Goal: Information Seeking & Learning: Learn about a topic

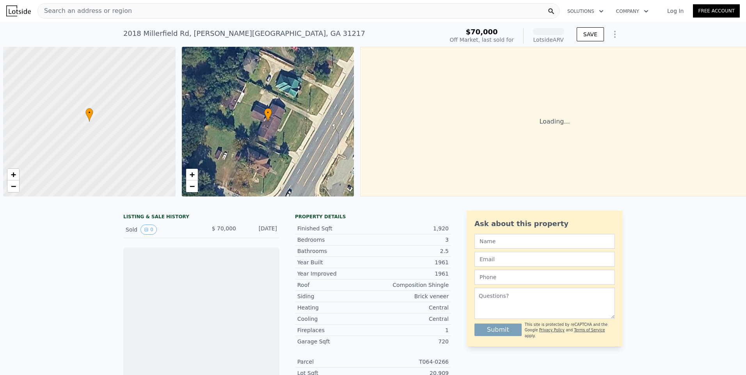
scroll to position [0, 3]
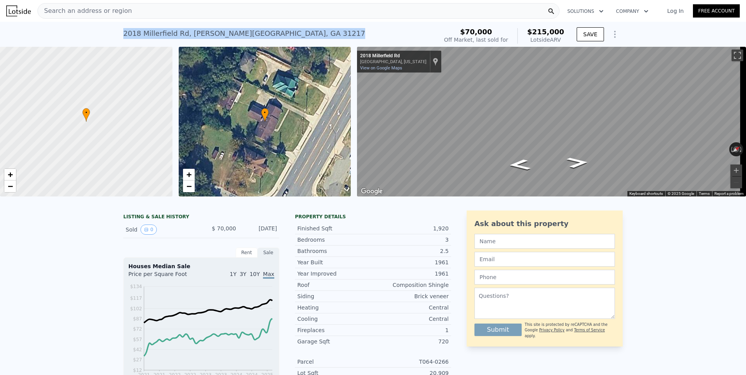
drag, startPoint x: 122, startPoint y: 34, endPoint x: 291, endPoint y: 34, distance: 169.4
click at [291, 34] on div "2018 Millerfield Rd , [PERSON_NAME][GEOGRAPHIC_DATA] Sold [DATE] for $70k (~ARV…" at bounding box center [278, 36] width 311 height 22
copy div "2018 [STREET_ADDRESS][PERSON_NAME]"
click at [85, 9] on span "Search an address or region" at bounding box center [85, 10] width 94 height 9
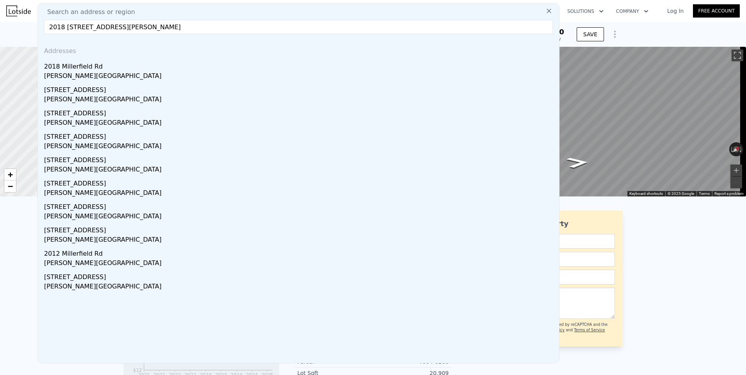
drag, startPoint x: 201, startPoint y: 29, endPoint x: 43, endPoint y: 26, distance: 157.7
click at [43, 26] on div "Search an address or region 2018 Millerfield Rd, Macon-Bibb County, GA 31217 Ad…" at bounding box center [298, 183] width 522 height 361
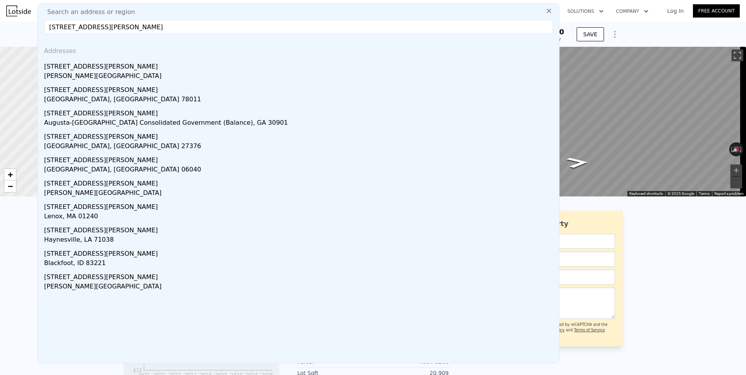
click at [112, 26] on input "[STREET_ADDRESS][PERSON_NAME]" at bounding box center [298, 27] width 509 height 14
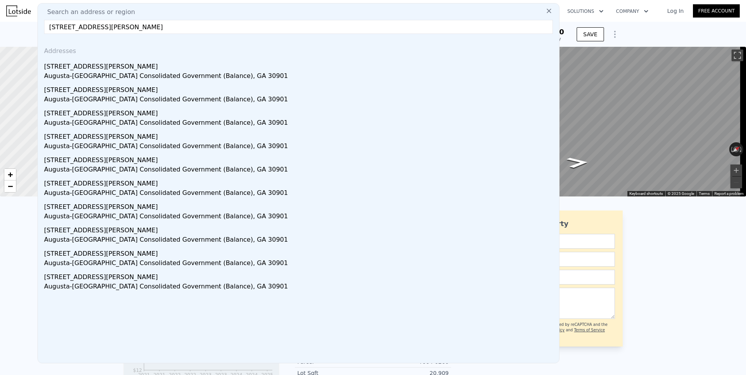
drag, startPoint x: 157, startPoint y: 25, endPoint x: 46, endPoint y: 27, distance: 110.5
click at [46, 27] on input "132 Walker St, Augusta, GA 30901" at bounding box center [298, 27] width 509 height 14
paste input "ALKER ST"
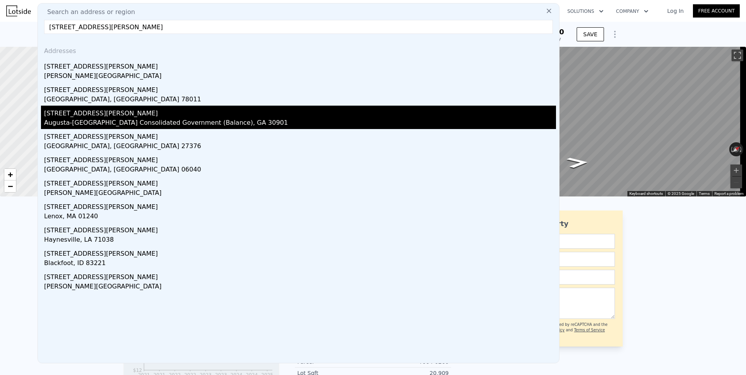
type input "132 WALKER ST"
click at [70, 116] on div "[STREET_ADDRESS][PERSON_NAME]" at bounding box center [300, 112] width 512 height 12
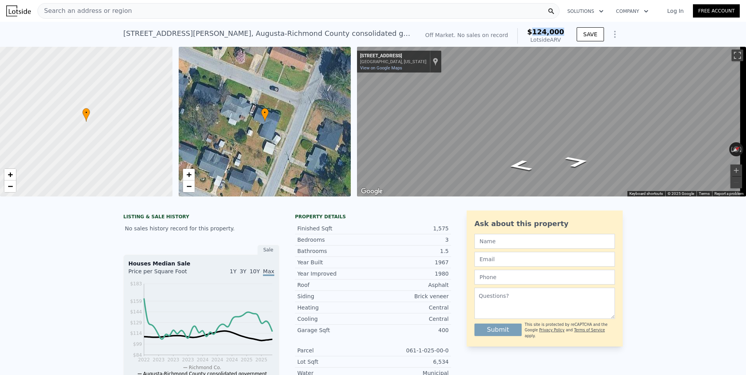
drag, startPoint x: 563, startPoint y: 35, endPoint x: 538, endPoint y: 34, distance: 25.0
click at [538, 34] on span "$124,000" at bounding box center [545, 32] width 37 height 8
click at [563, 35] on span "$124,000" at bounding box center [545, 32] width 37 height 8
click at [562, 35] on span "$124,000" at bounding box center [545, 32] width 37 height 8
drag, startPoint x: 563, startPoint y: 34, endPoint x: 524, endPoint y: 34, distance: 38.6
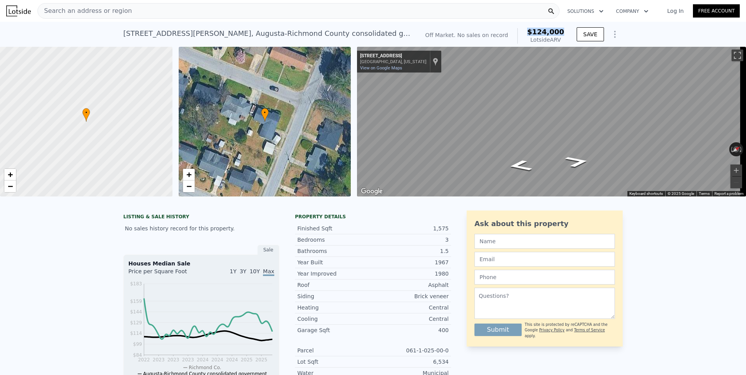
click at [524, 34] on div "$124,000 Lotside ARV" at bounding box center [541, 36] width 47 height 16
click at [652, 292] on div "LISTING & SALE HISTORY No sales history record for this property. Sale Houses M…" at bounding box center [373, 381] width 746 height 352
click at [117, 10] on span "Search an address or region" at bounding box center [85, 10] width 94 height 9
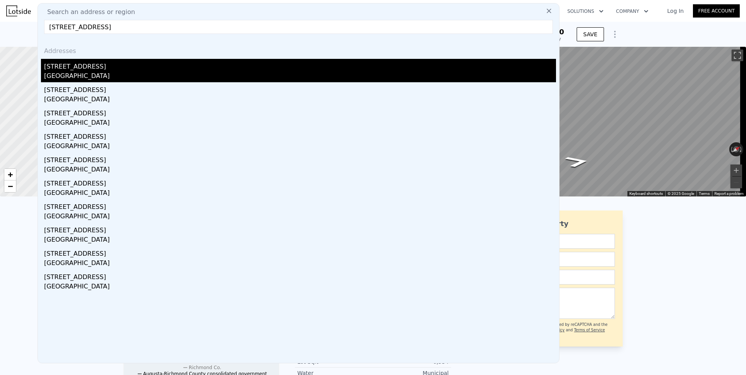
type input "7205 Eudine Dr S"
click at [91, 69] on div "7205 Eudine Dr S" at bounding box center [300, 65] width 512 height 12
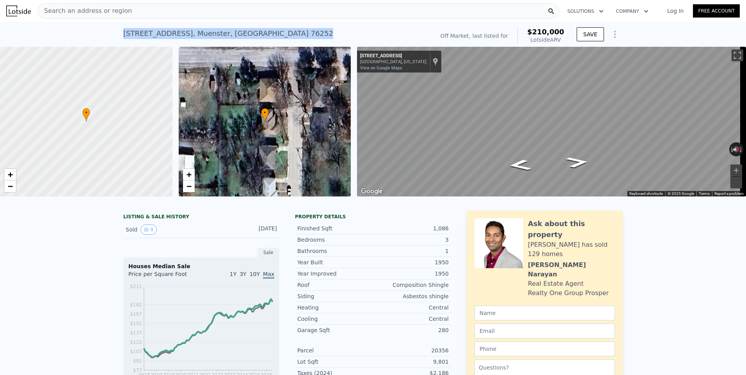
drag, startPoint x: 121, startPoint y: 34, endPoint x: 231, endPoint y: 34, distance: 110.1
click at [231, 34] on div "[STREET_ADDRESS] No sales on record (~ARV $210k )" at bounding box center [277, 36] width 308 height 22
copy div "[STREET_ADDRESS]"
click at [115, 9] on span "Search an address or region" at bounding box center [85, 10] width 94 height 9
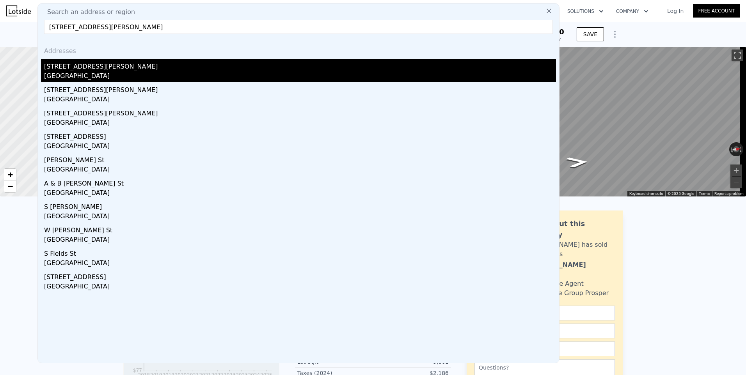
type input "[STREET_ADDRESS][PERSON_NAME]"
click at [76, 73] on div "[GEOGRAPHIC_DATA]" at bounding box center [300, 76] width 512 height 11
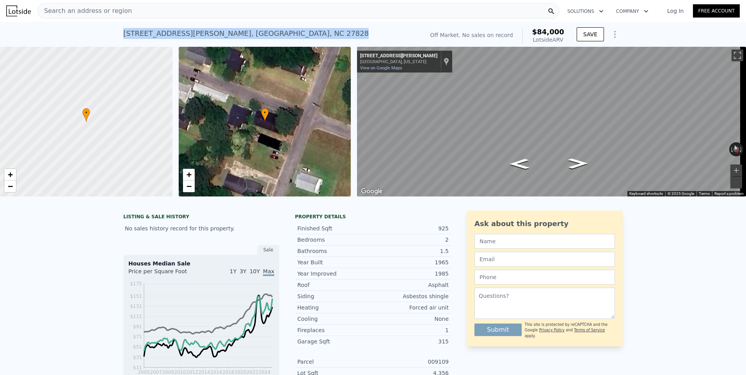
drag, startPoint x: 239, startPoint y: 36, endPoint x: 121, endPoint y: 33, distance: 118.3
click at [123, 33] on div "[STREET_ADDRESS][PERSON_NAME] No sales on record (~ARV $84k )" at bounding box center [271, 36] width 297 height 22
copy div "[STREET_ADDRESS][PERSON_NAME]"
click at [114, 14] on span "Search an address or region" at bounding box center [85, 10] width 94 height 9
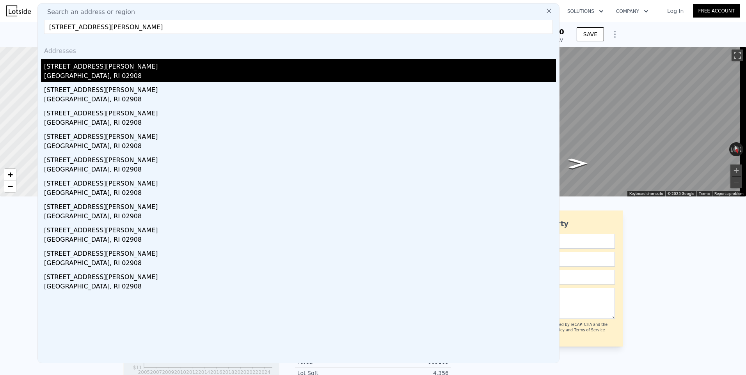
type input "[STREET_ADDRESS][PERSON_NAME]"
click at [92, 64] on div "[STREET_ADDRESS][PERSON_NAME]" at bounding box center [300, 65] width 512 height 12
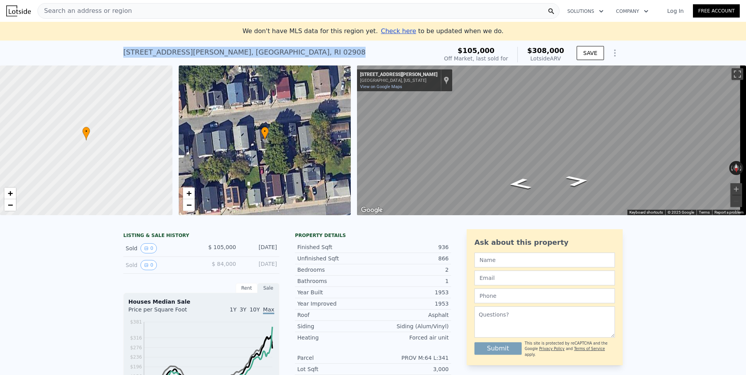
drag, startPoint x: 241, startPoint y: 55, endPoint x: 121, endPoint y: 49, distance: 120.4
click at [123, 49] on div "[STREET_ADDRESS][PERSON_NAME] Sold [DATE] for $105k (~ARV $308k )" at bounding box center [278, 55] width 311 height 22
copy div "[STREET_ADDRESS][PERSON_NAME]"
click at [102, 14] on span "Search an address or region" at bounding box center [85, 10] width 94 height 9
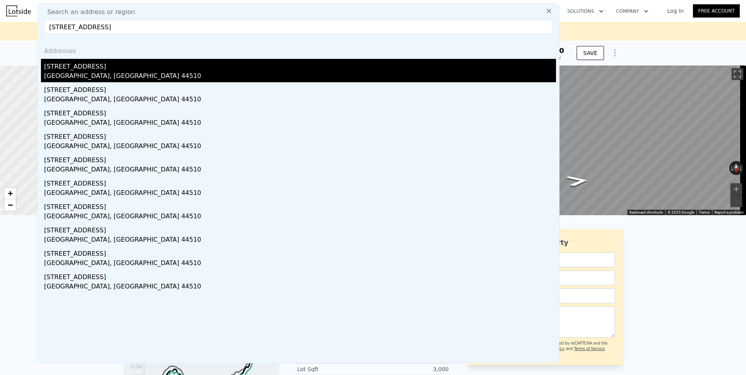
type input "[STREET_ADDRESS]"
click at [63, 67] on div "[STREET_ADDRESS]" at bounding box center [300, 65] width 512 height 12
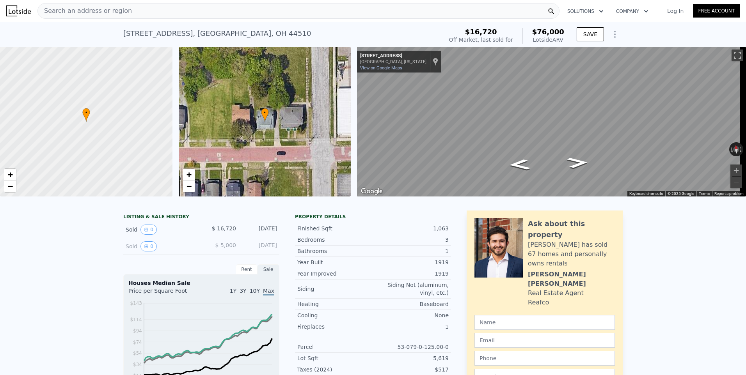
click at [92, 11] on span "Search an address or region" at bounding box center [85, 10] width 94 height 9
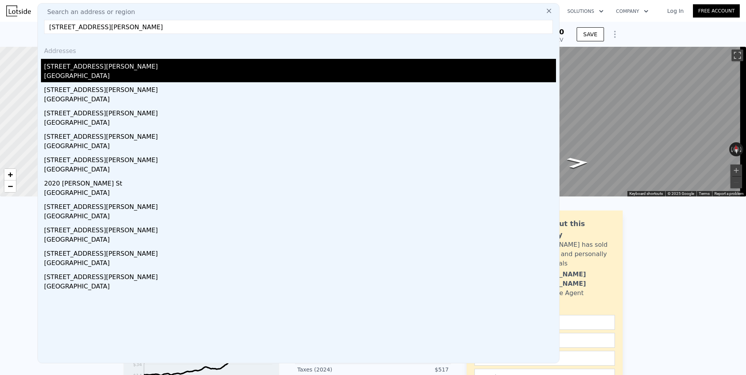
type input "[STREET_ADDRESS][PERSON_NAME]"
click at [97, 65] on div "[STREET_ADDRESS][PERSON_NAME]" at bounding box center [300, 65] width 512 height 12
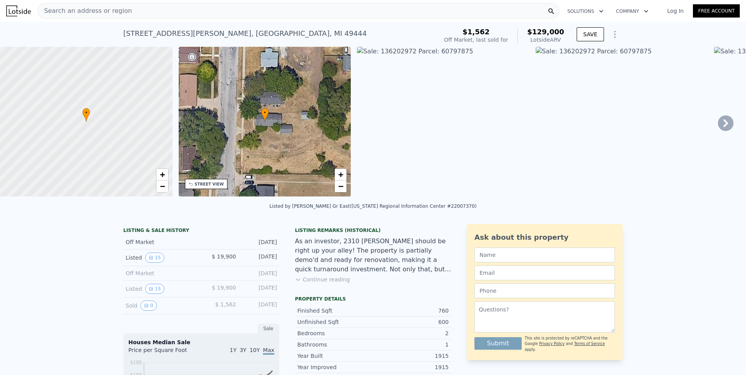
type input "4"
type input "0"
type input "2.5"
type input "816"
type input "1440"
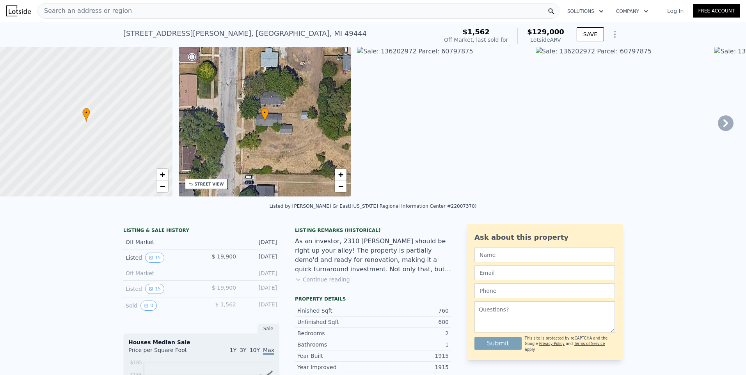
type input "4791.6"
type input "7840.799999999999"
type input "$ 76,000"
type input "4"
type input "$ 52,514"
